Goal: Task Accomplishment & Management: Manage account settings

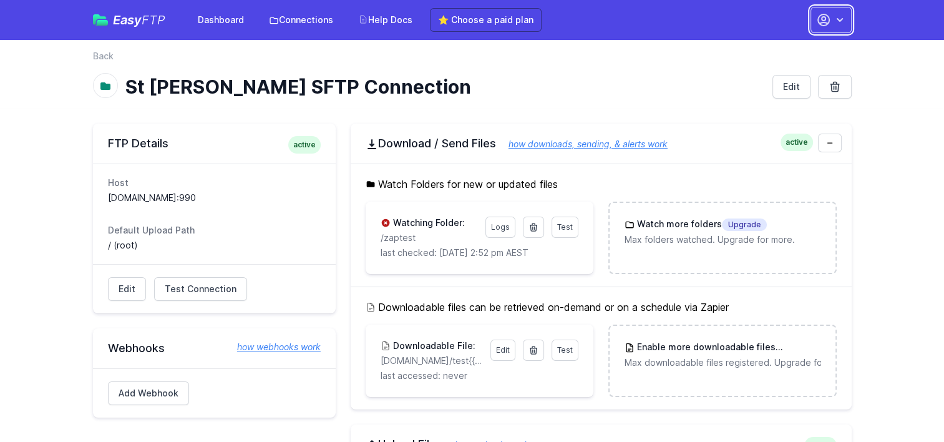
click at [829, 21] on icon "button" at bounding box center [823, 19] width 11 height 11
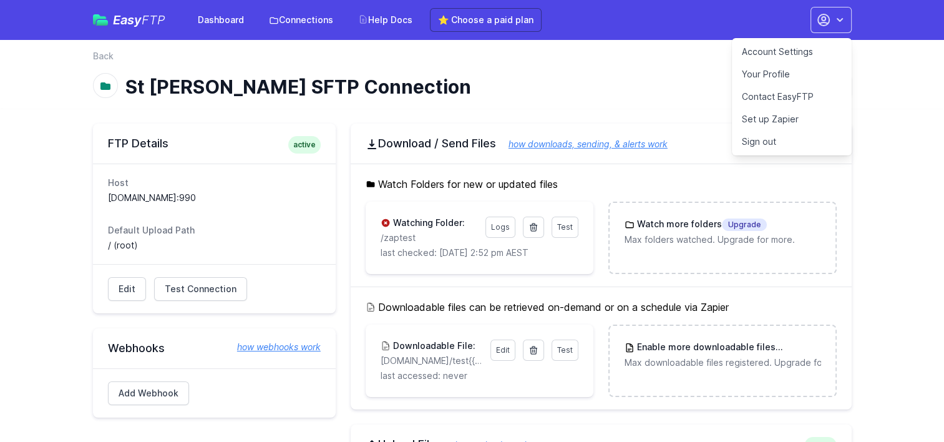
click at [781, 47] on link "Account Settings" at bounding box center [792, 52] width 120 height 22
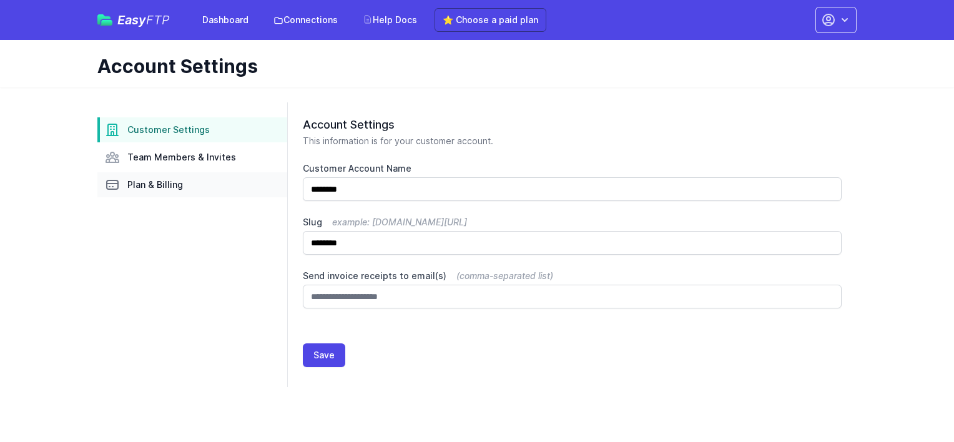
click at [172, 185] on span "Plan & Billing" at bounding box center [155, 185] width 56 height 12
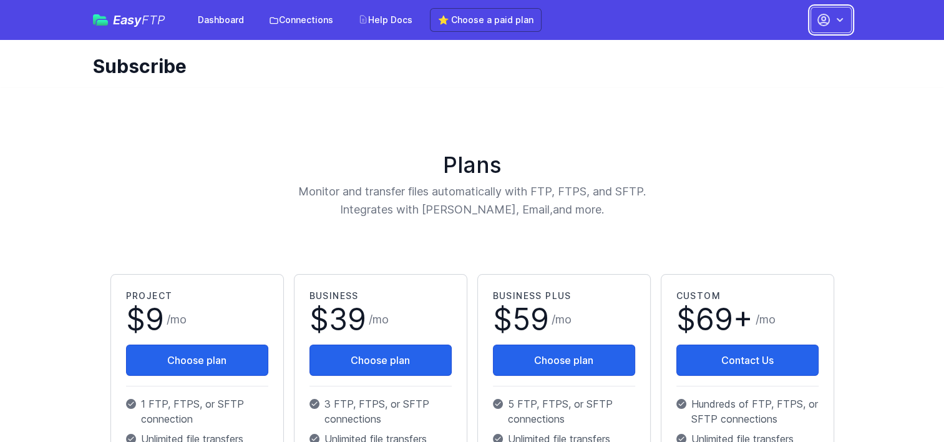
click at [815, 19] on button "button" at bounding box center [831, 20] width 41 height 26
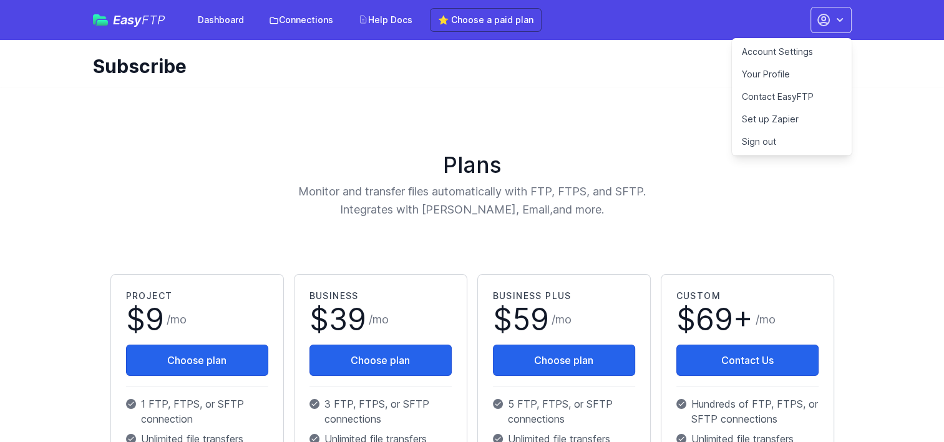
click at [770, 138] on link "Sign out" at bounding box center [792, 141] width 120 height 22
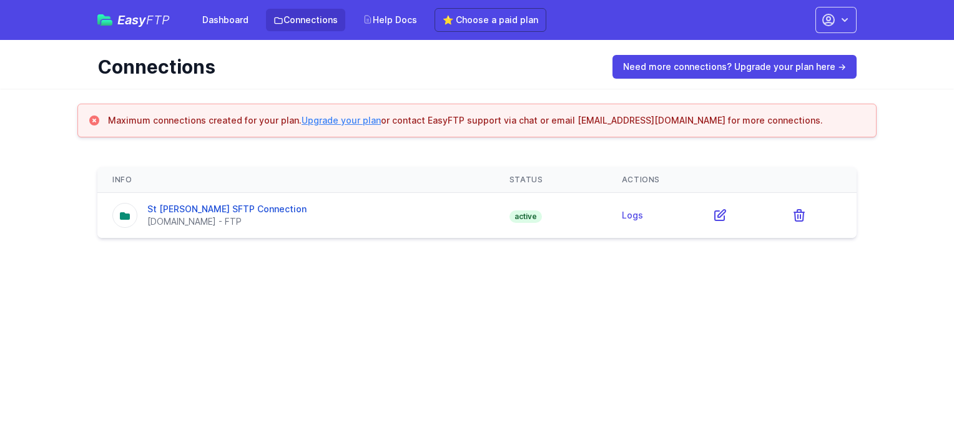
click at [503, 253] on html "Easy FTP Dashboard Connections Help Docs ⭐ Choose a paid plan Account Settings …" at bounding box center [477, 126] width 954 height 253
